Goal: Information Seeking & Learning: Learn about a topic

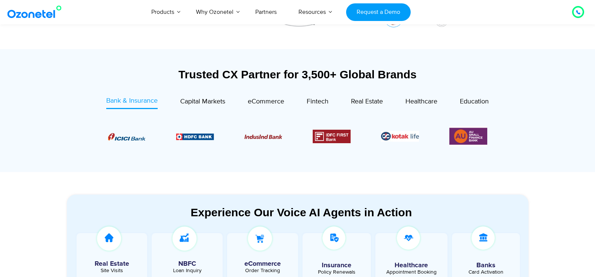
scroll to position [237, 0]
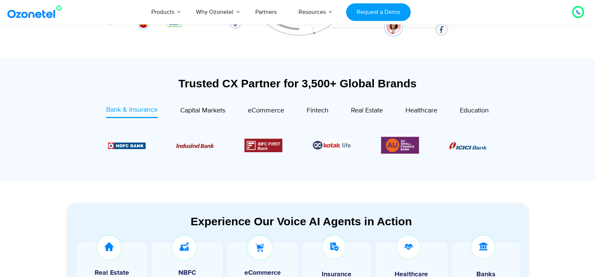
click at [329, 186] on section "Experience Our Voice AI Agents in Action Real Estate Site Visits NBFC Loan Inqu…" at bounding box center [297, 268] width 595 height 174
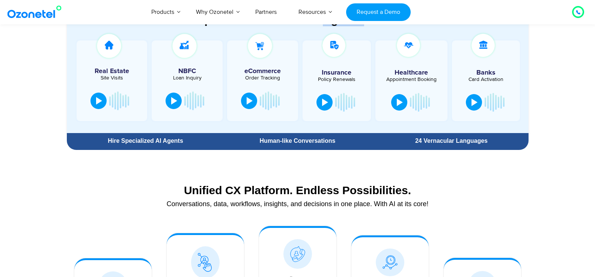
scroll to position [445, 0]
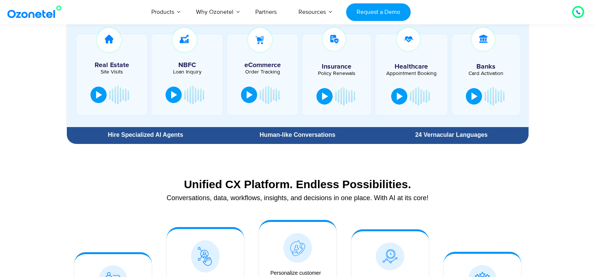
click at [323, 188] on div "Unified CX Platform. Endless Possibilities." at bounding box center [298, 184] width 454 height 13
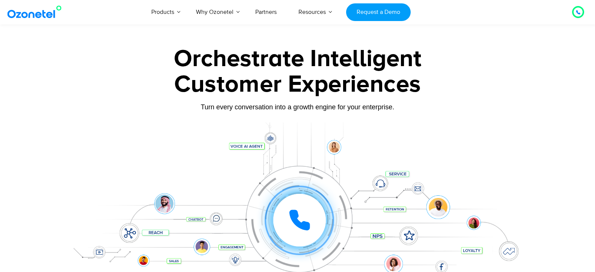
scroll to position [0, 0]
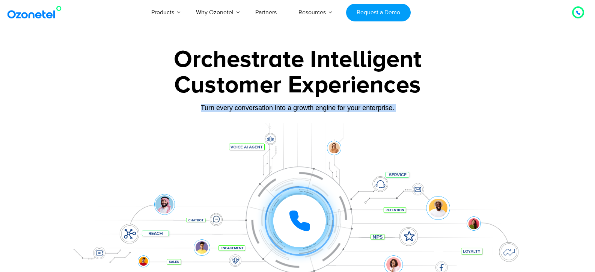
drag, startPoint x: 238, startPoint y: 148, endPoint x: 201, endPoint y: 110, distance: 53.1
click at [201, 110] on div "Orchestrate Intelligent Customer Experiences Turn every conversation into a gro…" at bounding box center [297, 172] width 469 height 248
click at [165, 112] on div "Turn every conversation into a growth engine for your enterprise." at bounding box center [297, 108] width 469 height 8
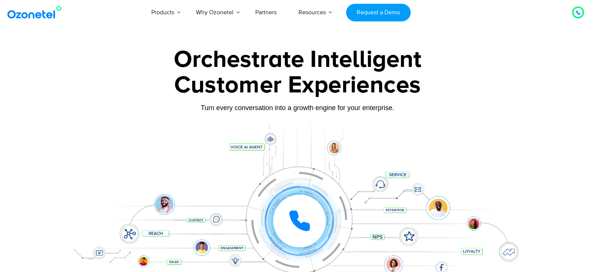
click at [288, 98] on div "Customer Experiences" at bounding box center [297, 85] width 469 height 36
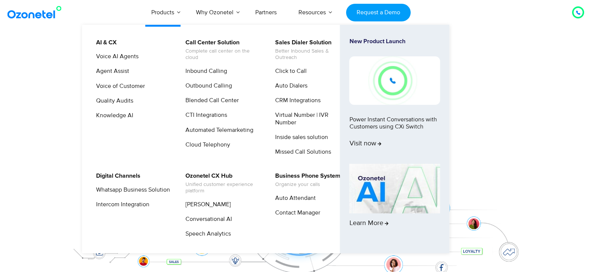
click at [168, 15] on link "Products" at bounding box center [162, 12] width 45 height 25
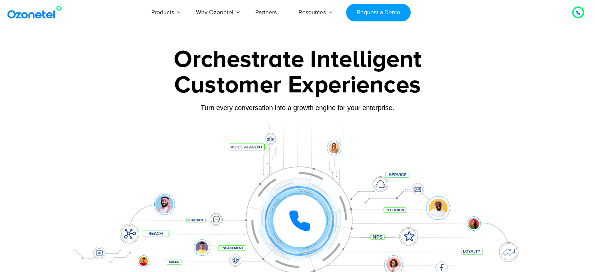
click at [65, 101] on div "Customer Experiences" at bounding box center [297, 85] width 469 height 36
